Goal: Navigation & Orientation: Find specific page/section

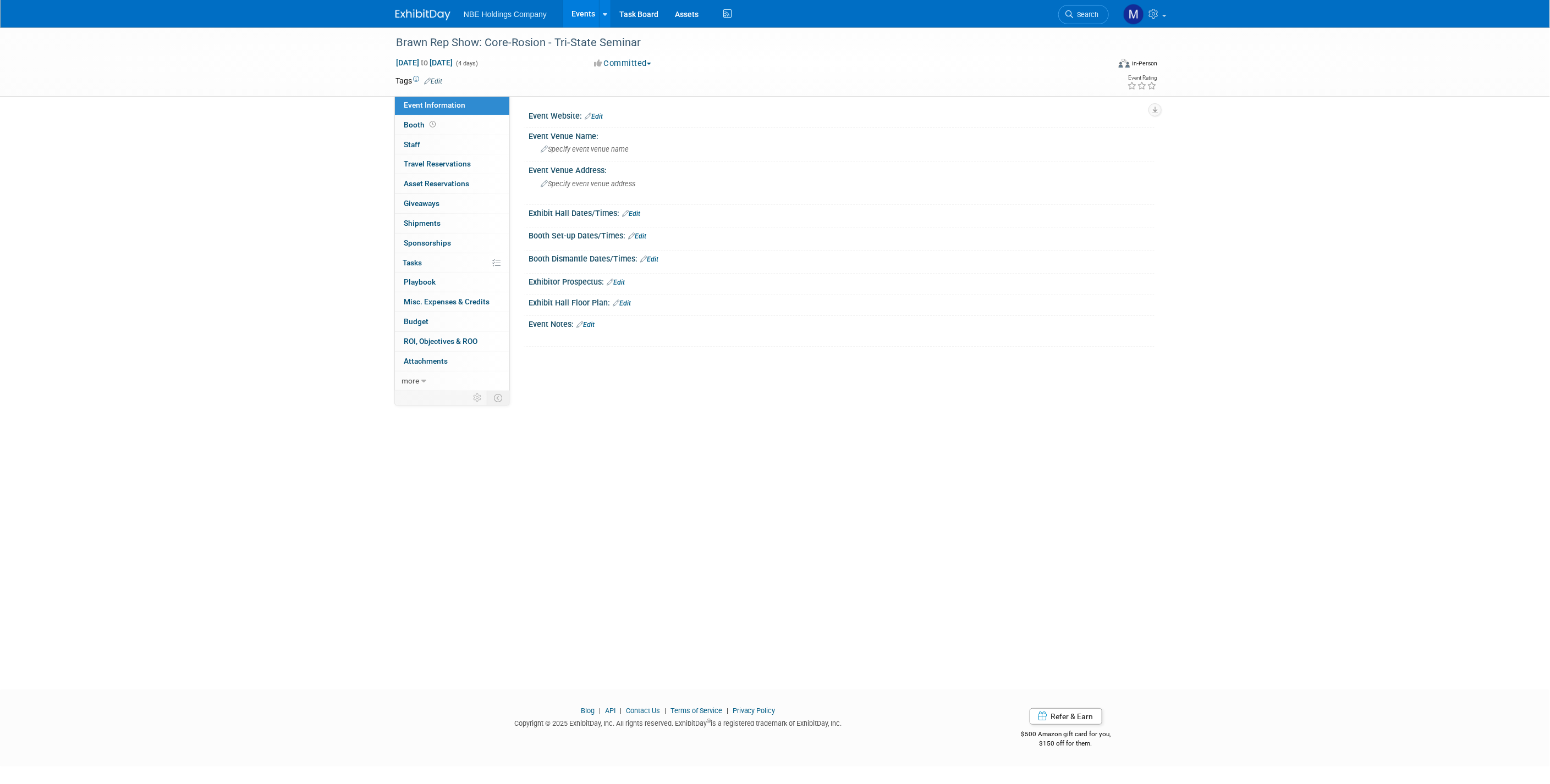
click at [581, 13] on link "Events" at bounding box center [583, 13] width 40 height 27
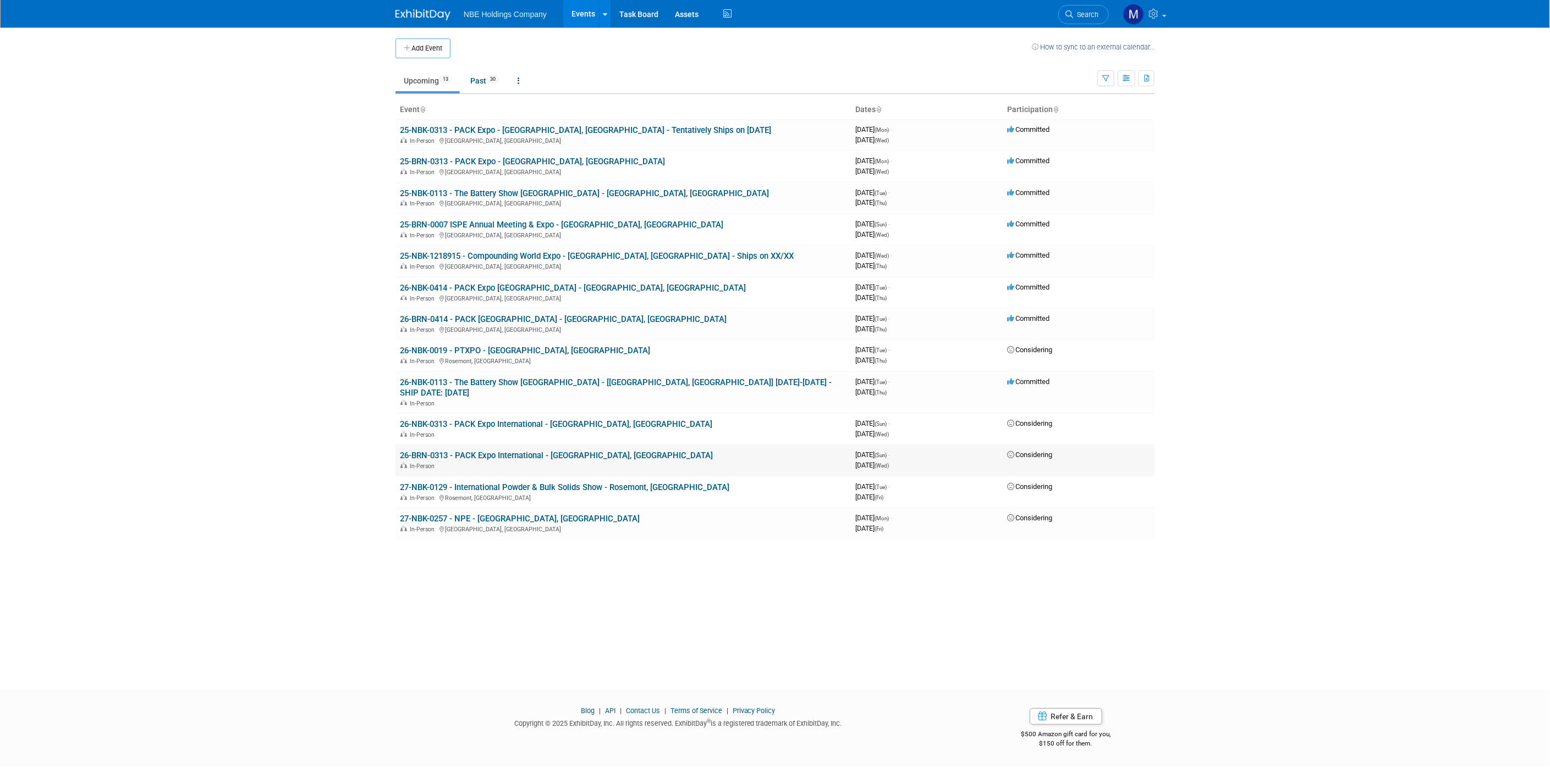
click at [500, 451] on link "26-BRN-0313 - PACK Expo International - [GEOGRAPHIC_DATA], [GEOGRAPHIC_DATA]" at bounding box center [556, 455] width 313 height 10
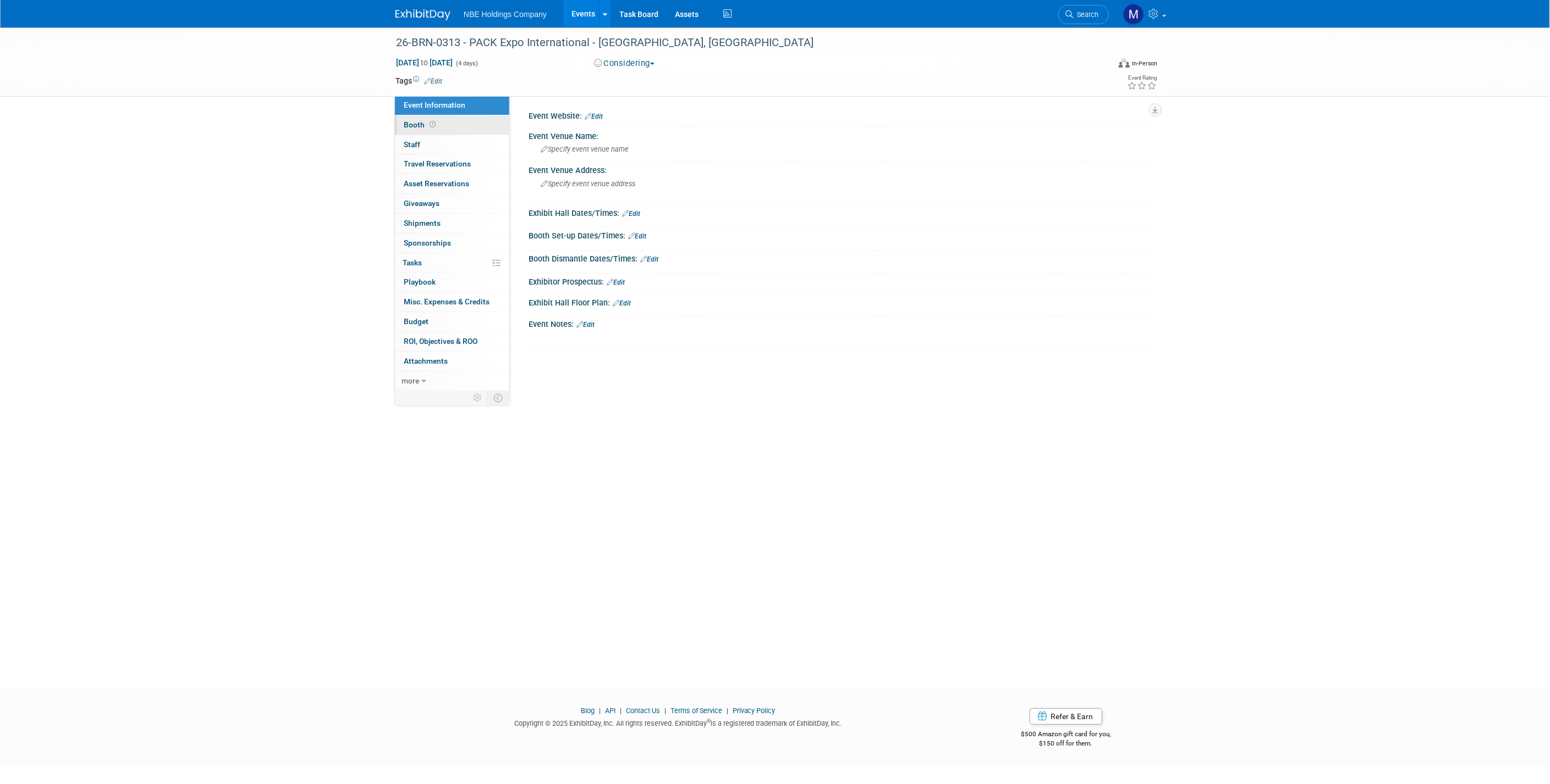
click at [420, 124] on span "Booth" at bounding box center [420, 124] width 35 height 8
